Goal: Book appointment/travel/reservation

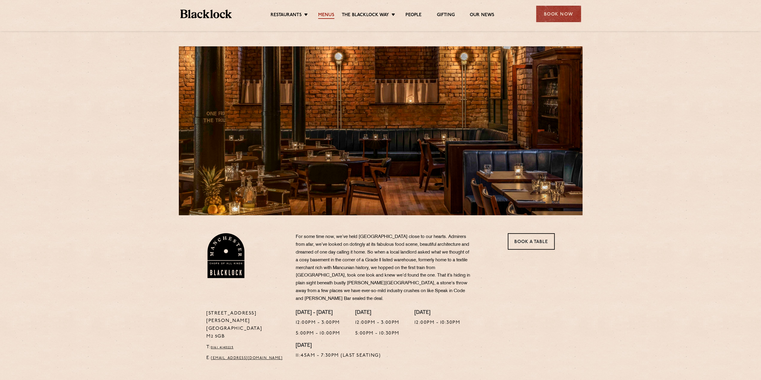
click at [327, 16] on link "Menus" at bounding box center [326, 15] width 16 height 7
click at [532, 243] on link "Book a Table" at bounding box center [531, 241] width 47 height 16
